Goal: Transaction & Acquisition: Download file/media

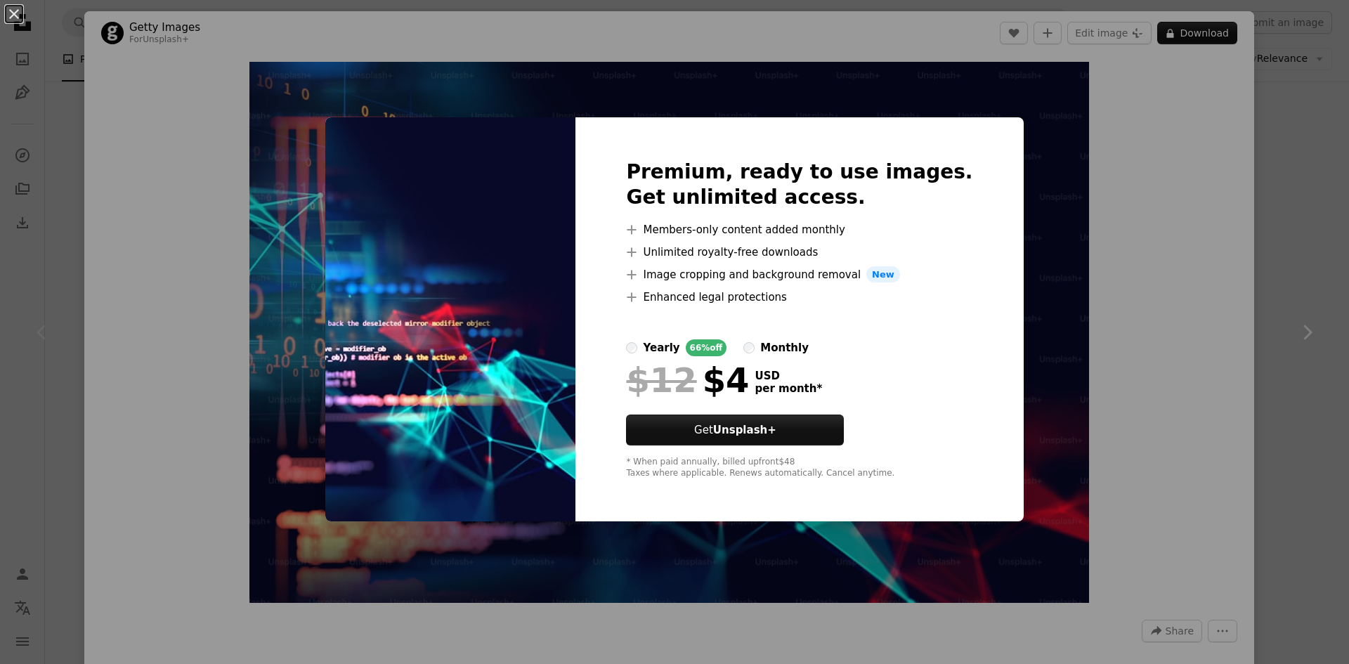
click at [497, 292] on img at bounding box center [450, 319] width 250 height 405
drag, startPoint x: 84, startPoint y: 157, endPoint x: 638, endPoint y: 43, distance: 565.1
click at [93, 155] on div "An X shape Premium, ready to use images. Get unlimited access. A plus sign Memb…" at bounding box center [674, 332] width 1349 height 664
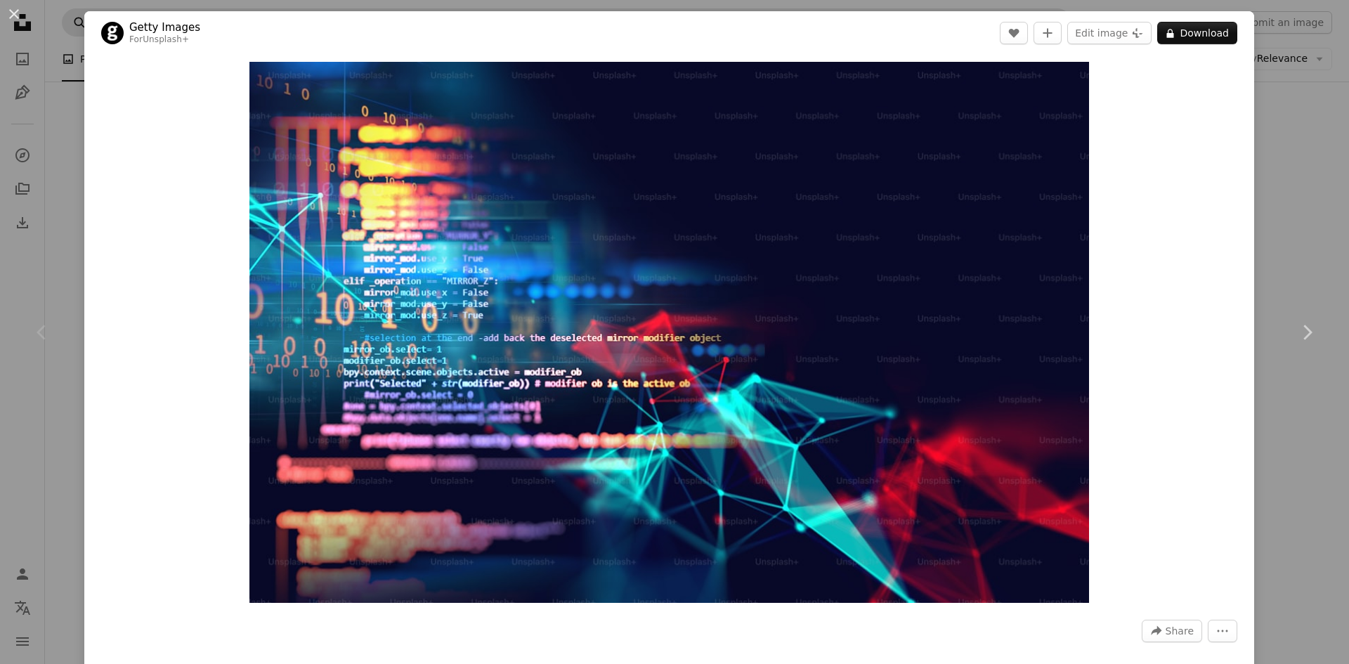
drag, startPoint x: 11, startPoint y: 20, endPoint x: 63, endPoint y: 11, distance: 53.4
click at [11, 20] on button "An X shape" at bounding box center [14, 14] width 17 height 17
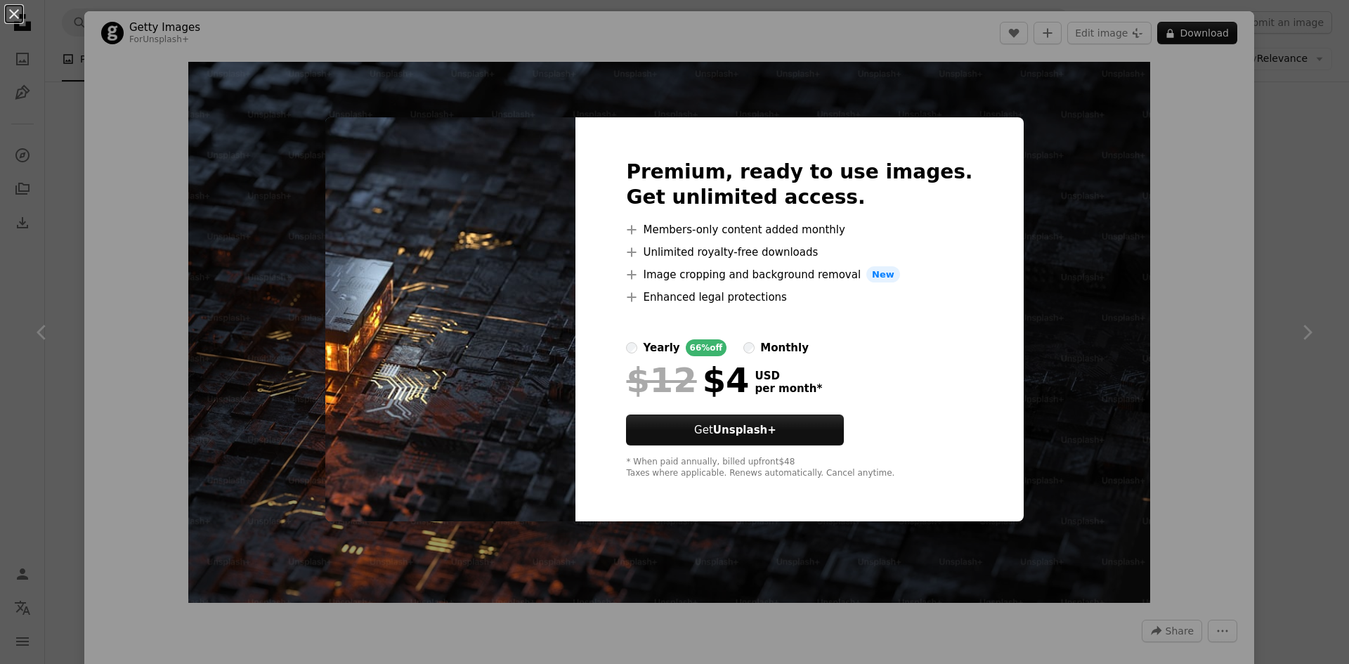
click at [1287, 119] on div "An X shape Premium, ready to use images. Get unlimited access. A plus sign Memb…" at bounding box center [674, 332] width 1349 height 664
drag, startPoint x: 1284, startPoint y: 120, endPoint x: 1279, endPoint y: 126, distance: 7.9
click at [1283, 120] on div "An X shape Chevron left Chevron right Getty Images For Unsplash+ A heart A plus…" at bounding box center [674, 332] width 1349 height 664
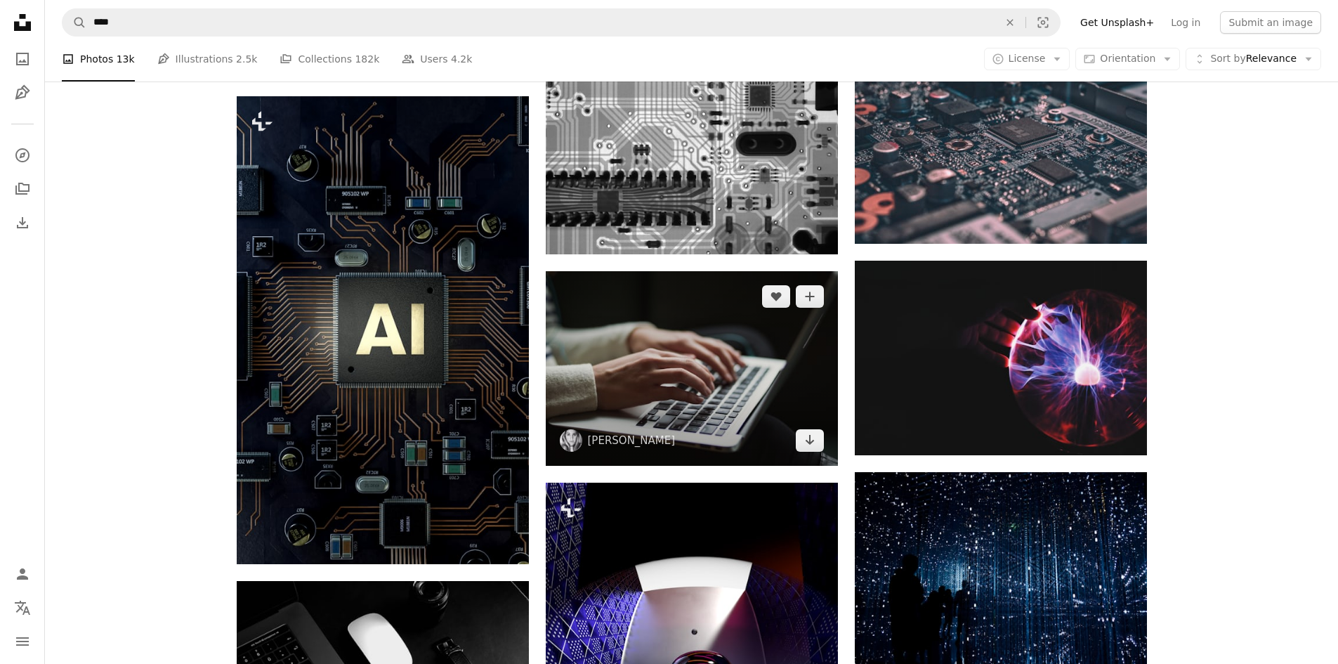
scroll to position [2732, 0]
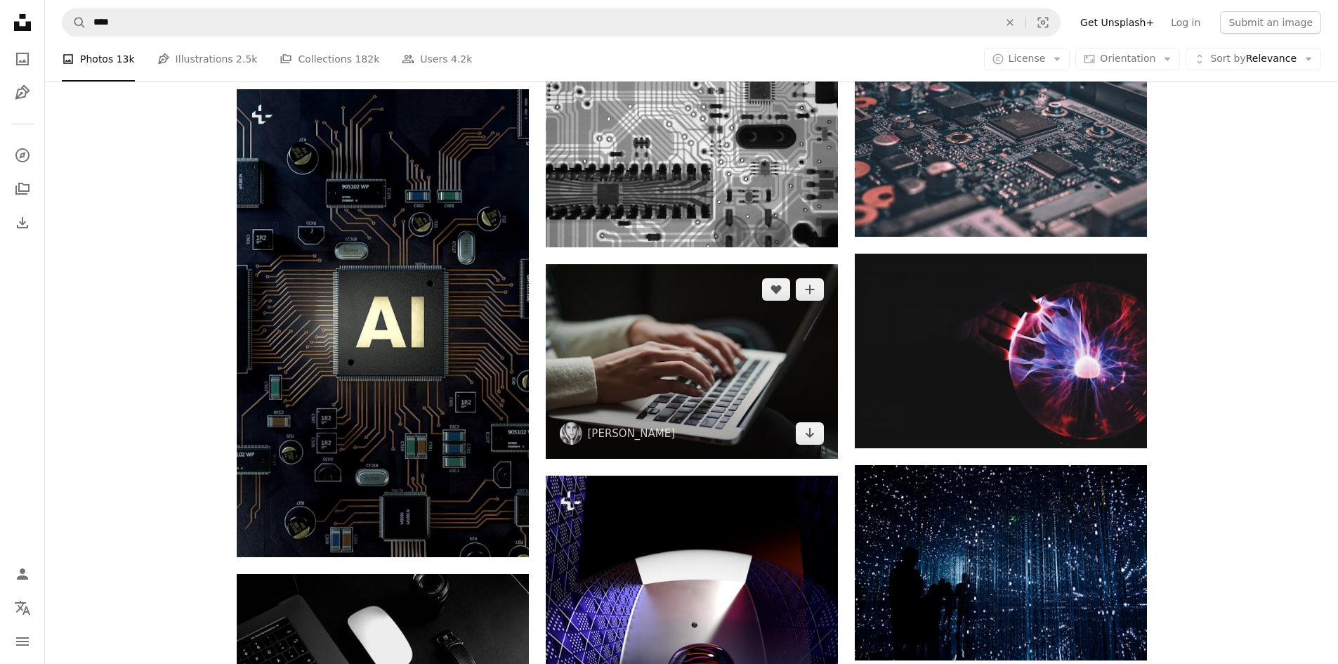
click at [720, 350] on img at bounding box center [692, 361] width 292 height 195
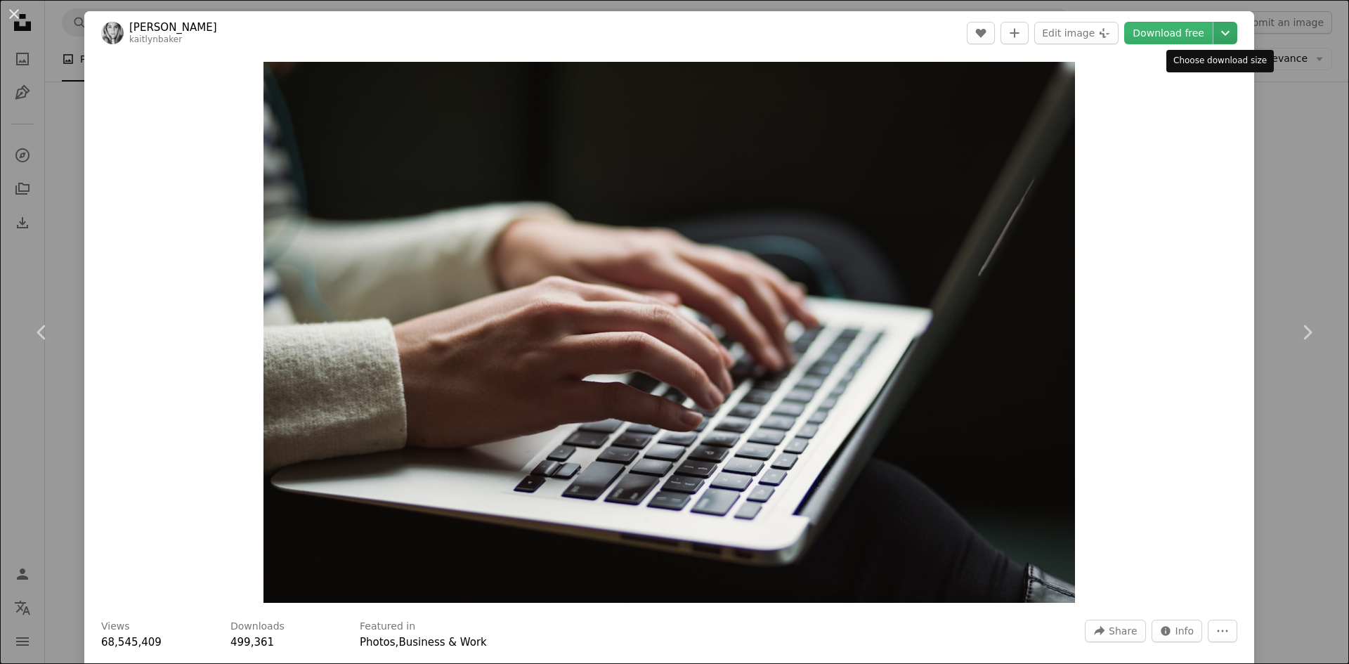
click at [1221, 34] on icon "Chevron down" at bounding box center [1225, 33] width 22 height 17
click at [1267, 123] on dialog "An X shape Chevron left Chevron right [PERSON_NAME] kaitlynbaker A heart A plus…" at bounding box center [674, 332] width 1349 height 664
click at [1288, 236] on div "An X shape Chevron left Chevron right [PERSON_NAME] kaitlynbaker A heart A plus…" at bounding box center [674, 332] width 1349 height 664
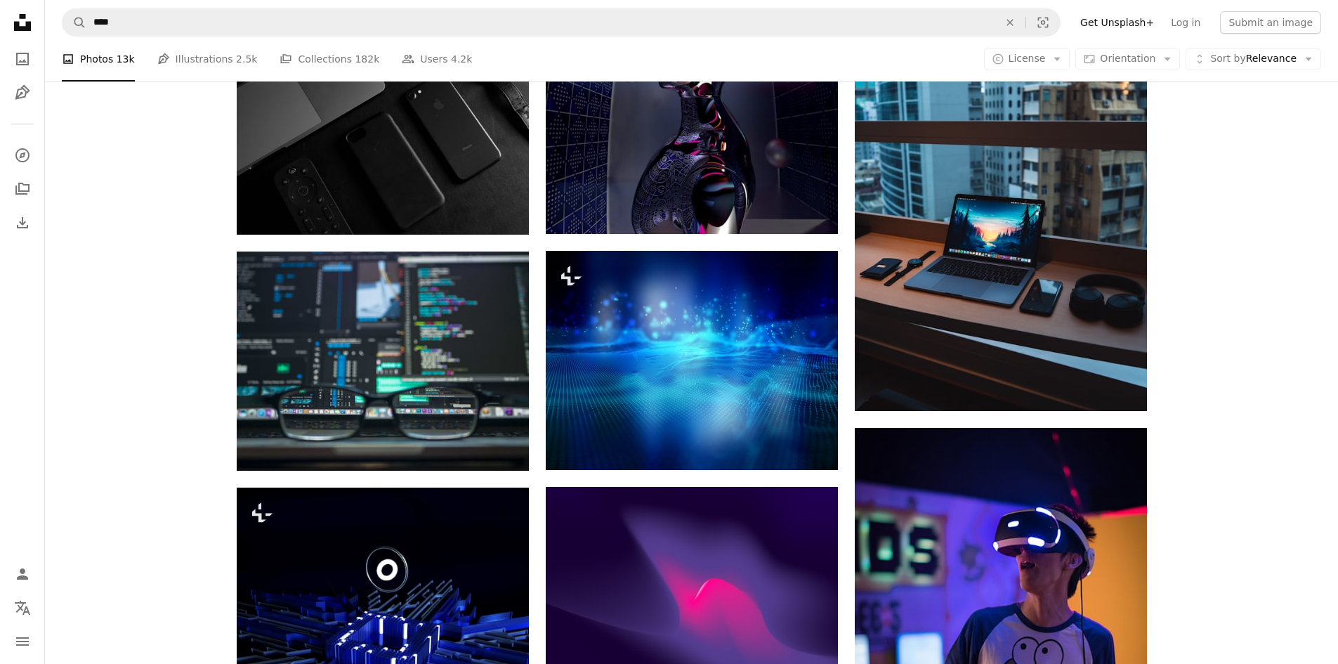
scroll to position [3364, 0]
